Goal: Navigation & Orientation: Find specific page/section

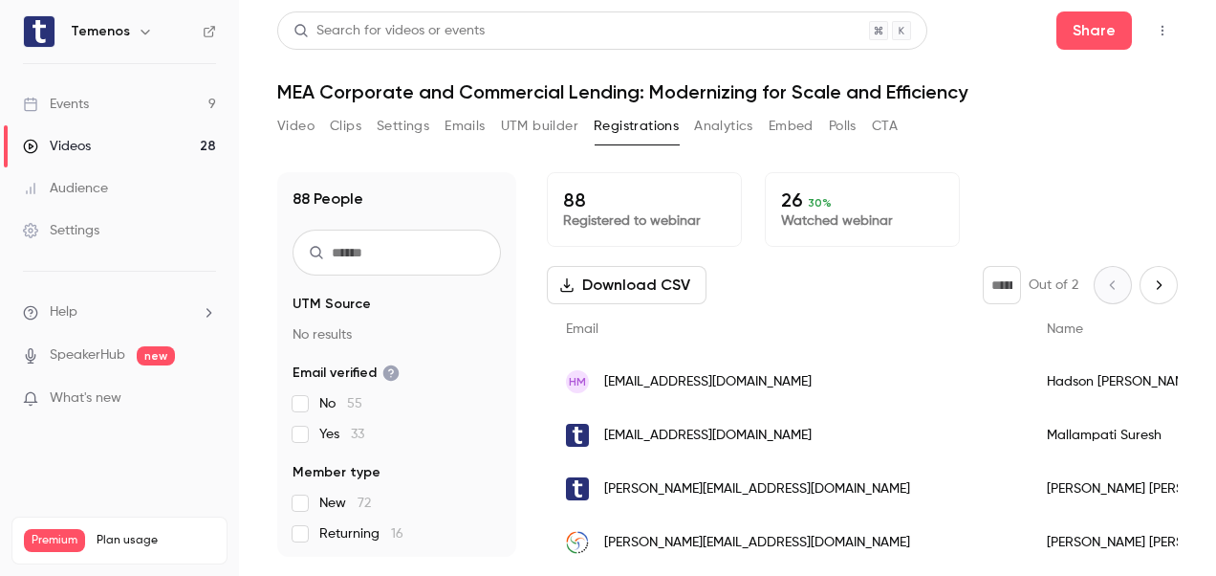
click at [90, 29] on h6 "Temenos" at bounding box center [100, 31] width 59 height 19
click at [78, 105] on div "Events" at bounding box center [56, 104] width 66 height 19
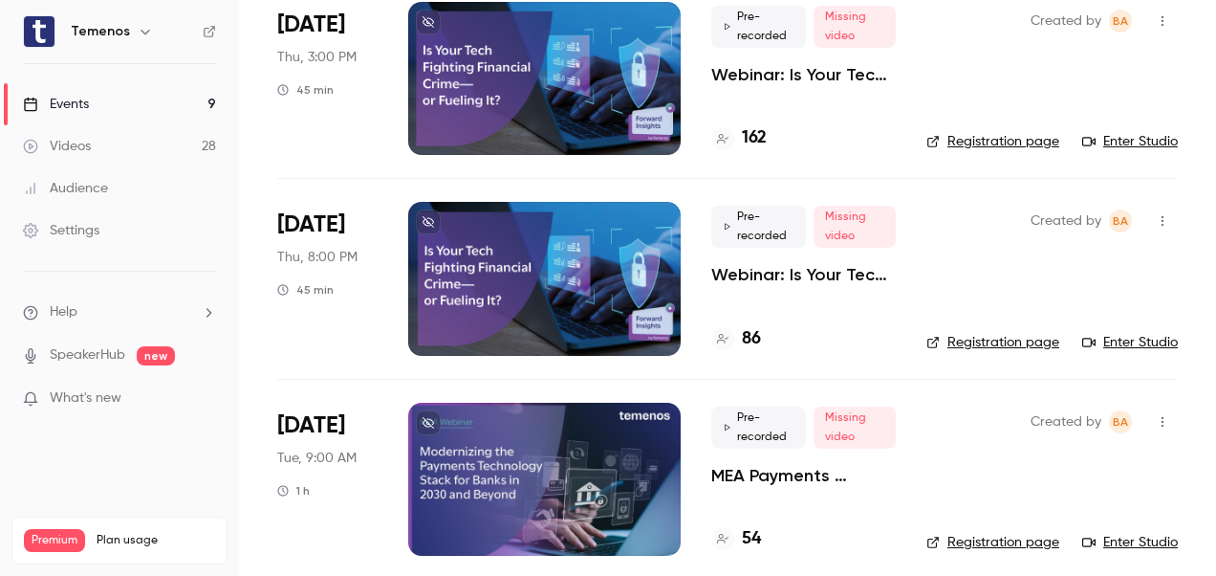
scroll to position [1375, 0]
